Goal: Book appointment/travel/reservation

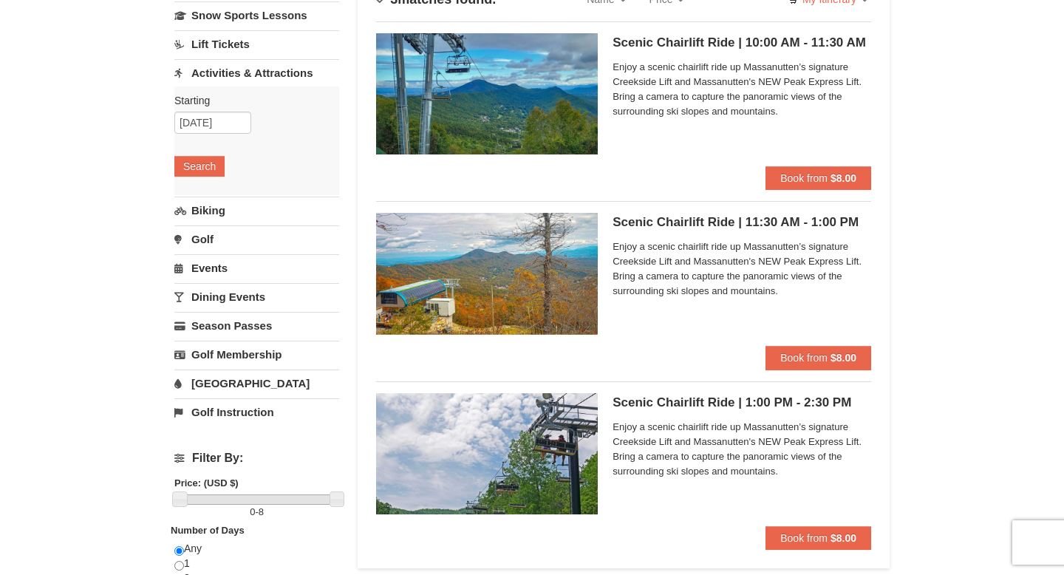
scroll to position [122, 0]
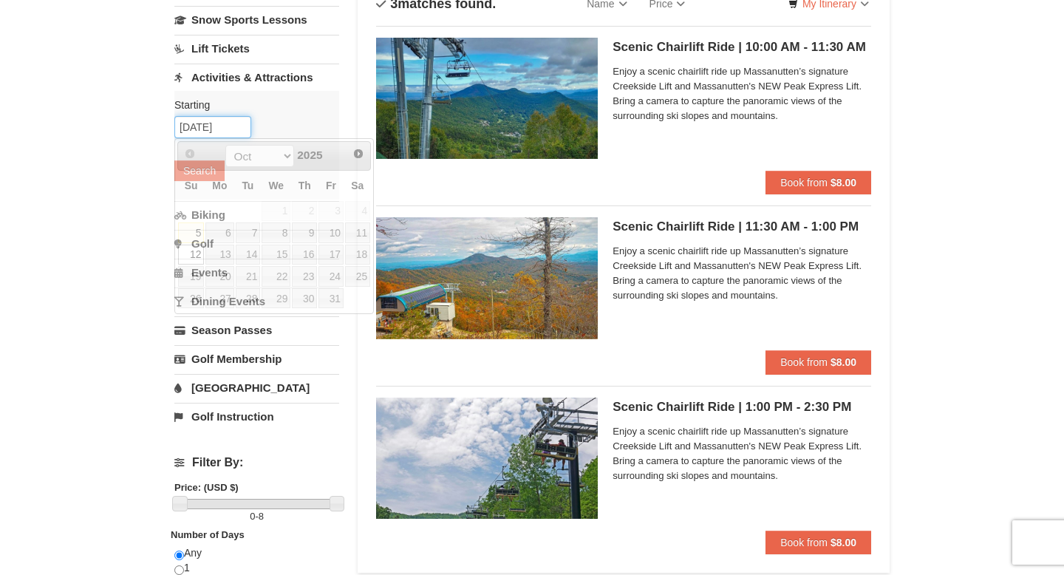
click at [242, 126] on input "[DATE]" at bounding box center [212, 127] width 77 height 22
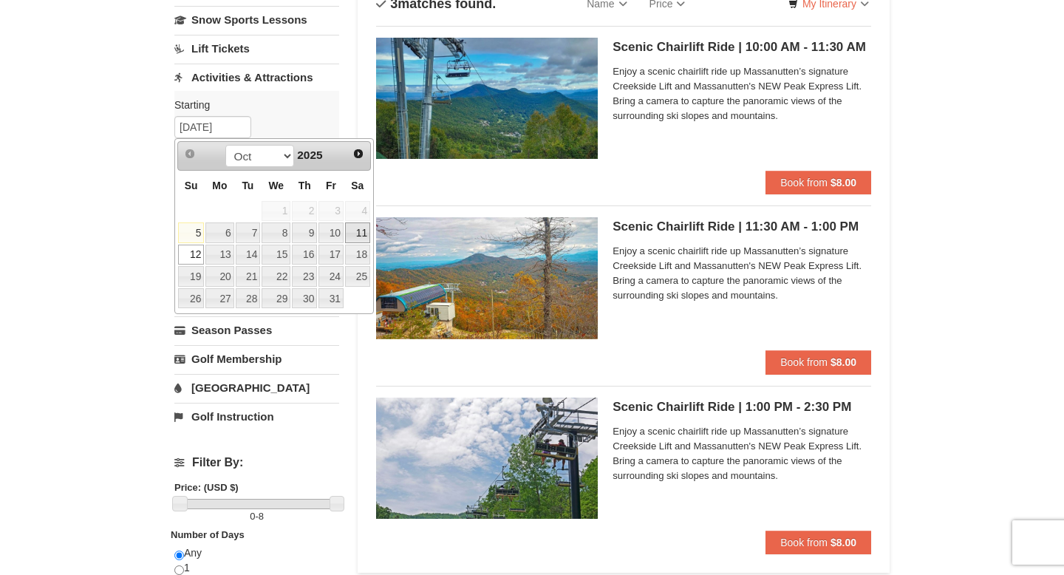
click at [363, 231] on link "11" at bounding box center [357, 232] width 25 height 21
type input "[DATE]"
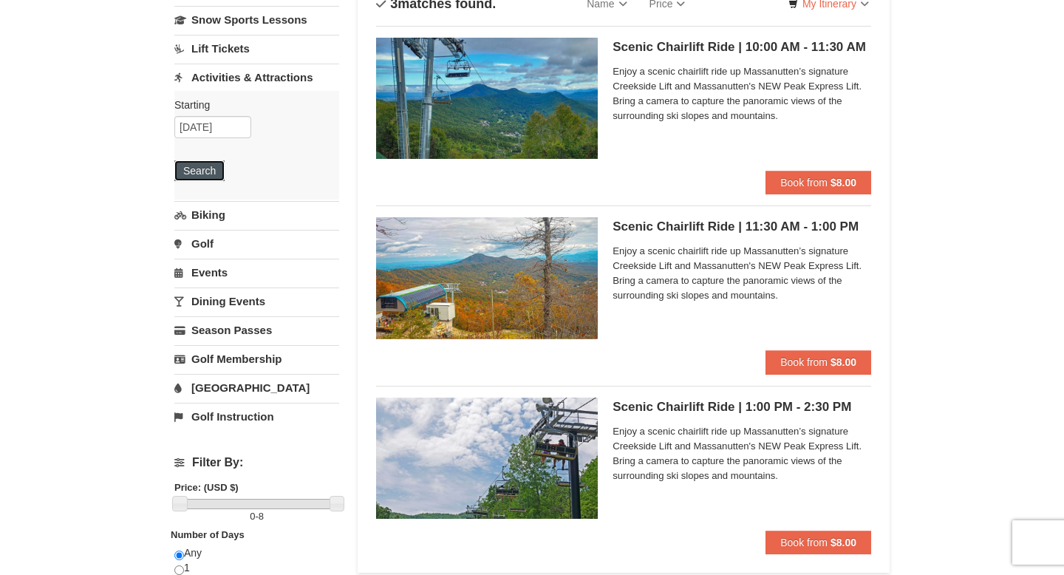
click at [210, 168] on button "Search" at bounding box center [199, 170] width 50 height 21
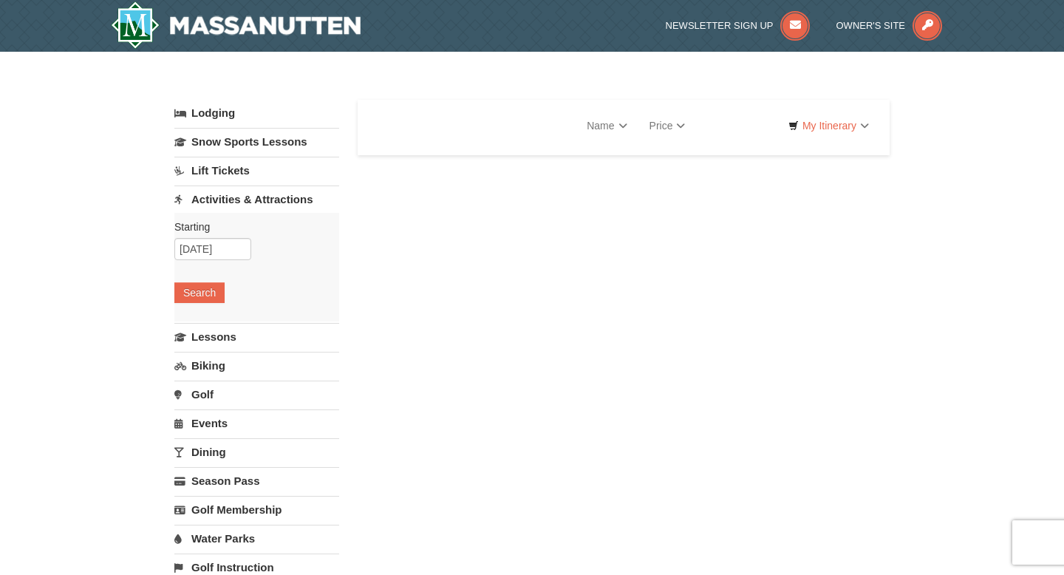
select select "10"
